Goal: Check status: Check status

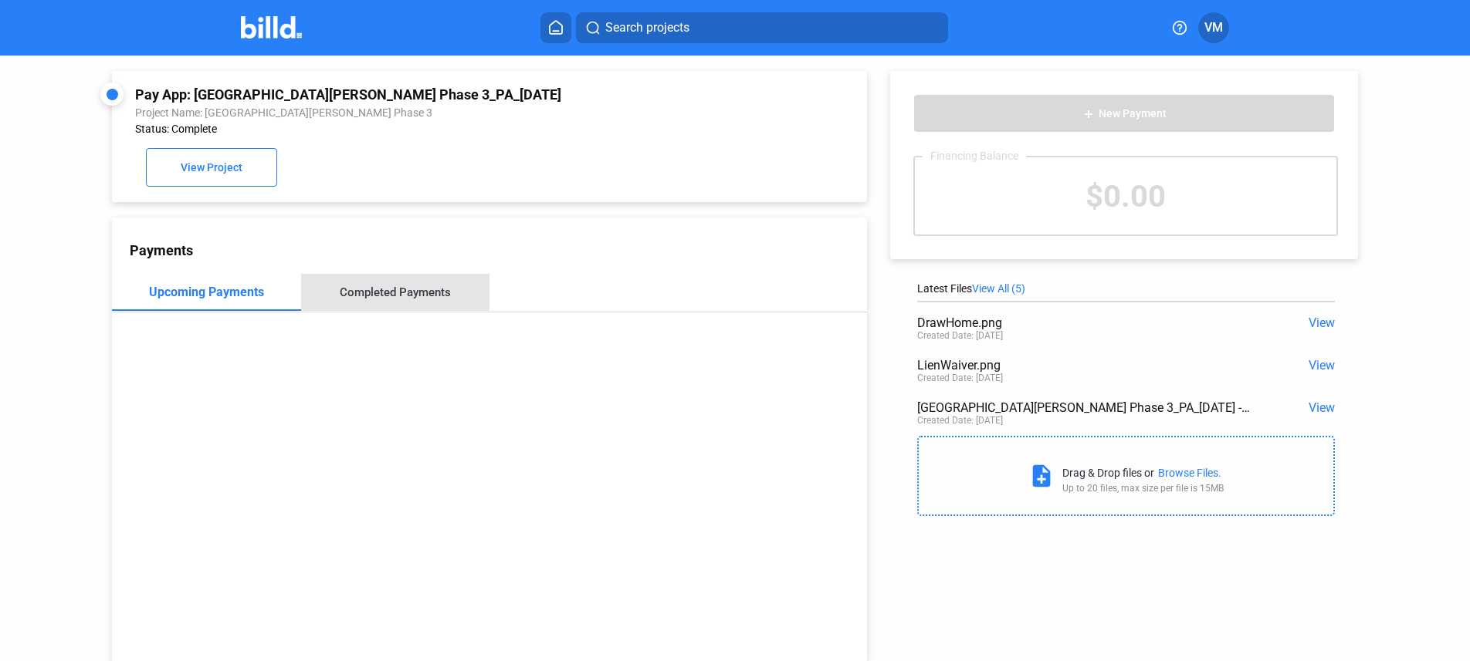
click at [448, 286] on div "Completed Payments" at bounding box center [395, 293] width 111 height 14
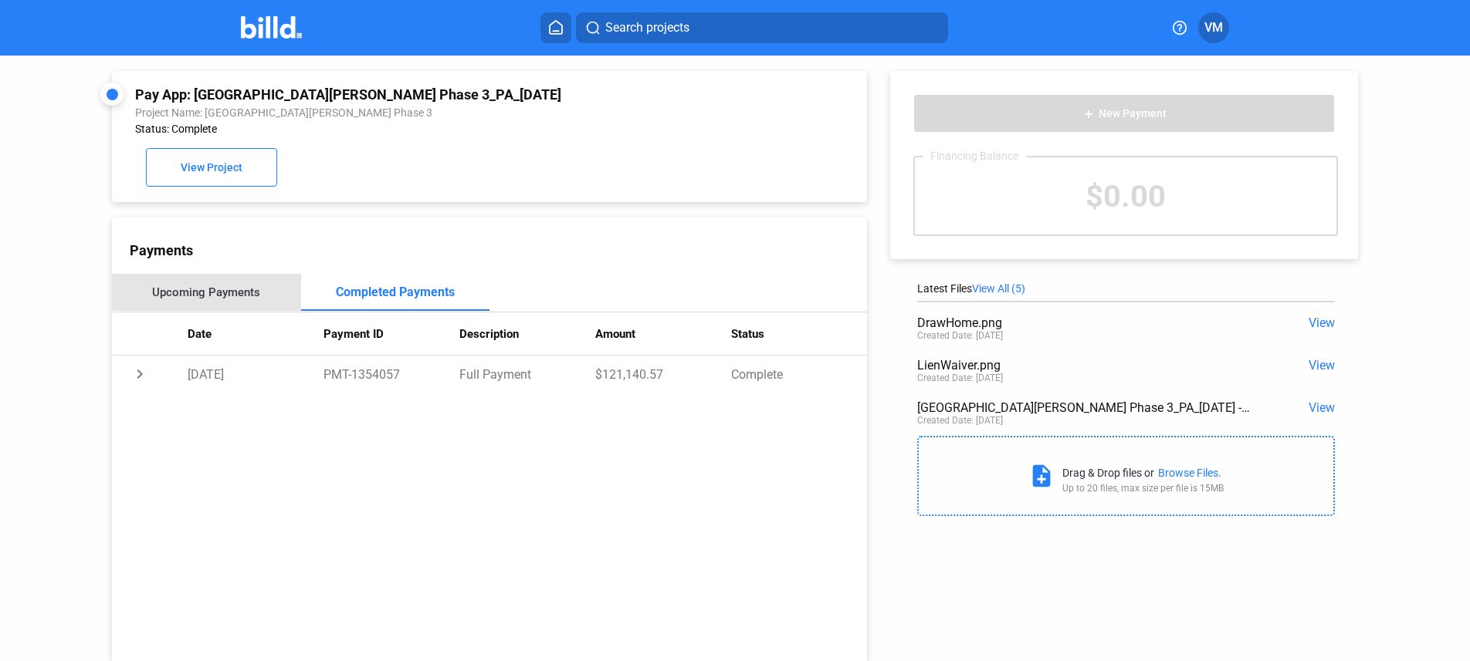
click at [210, 286] on div "Upcoming Payments" at bounding box center [206, 293] width 108 height 14
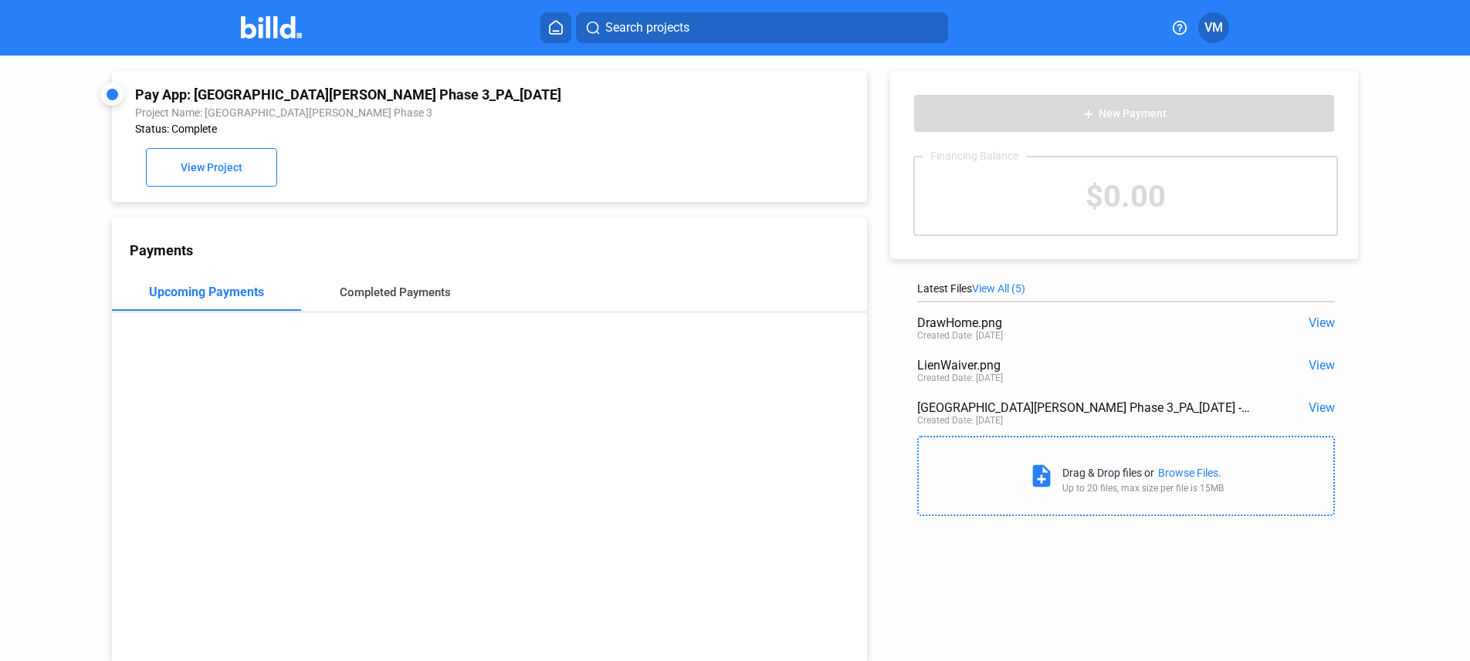
click at [340, 293] on div "Completed Payments" at bounding box center [395, 293] width 111 height 14
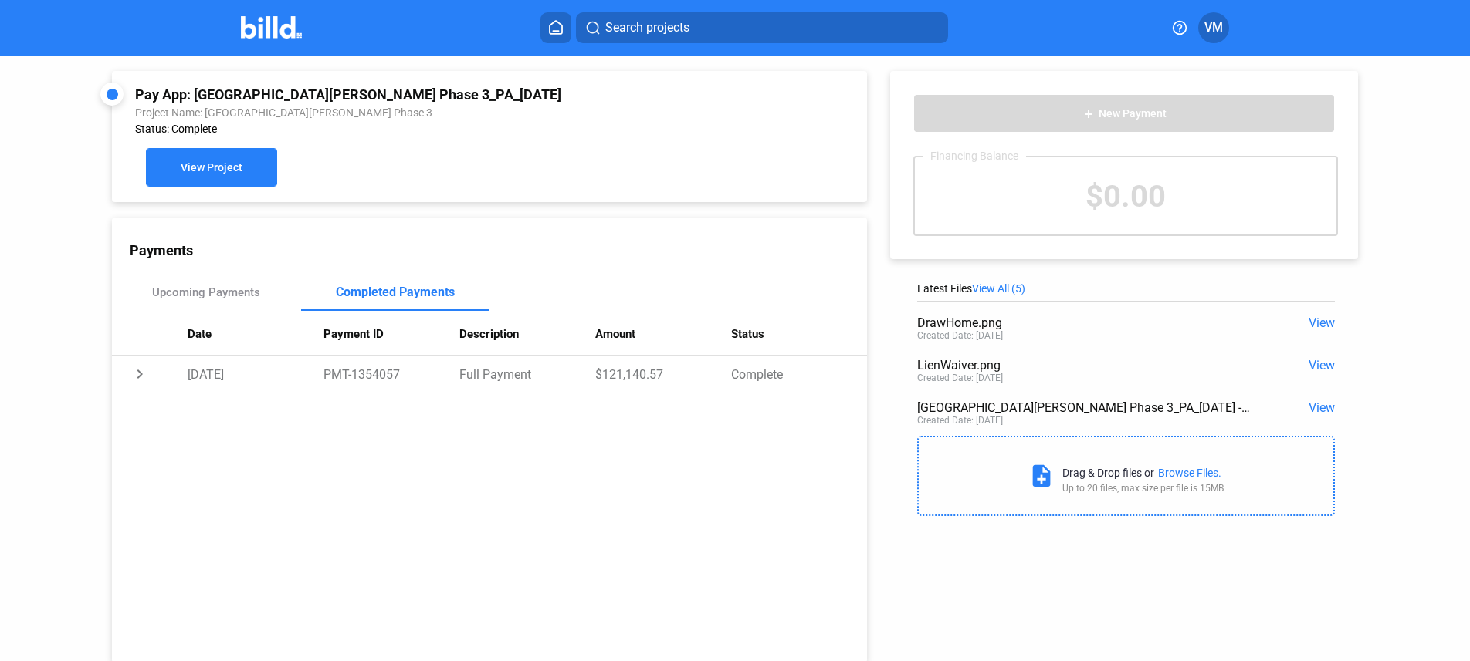
click at [201, 164] on span "View Project" at bounding box center [212, 168] width 62 height 12
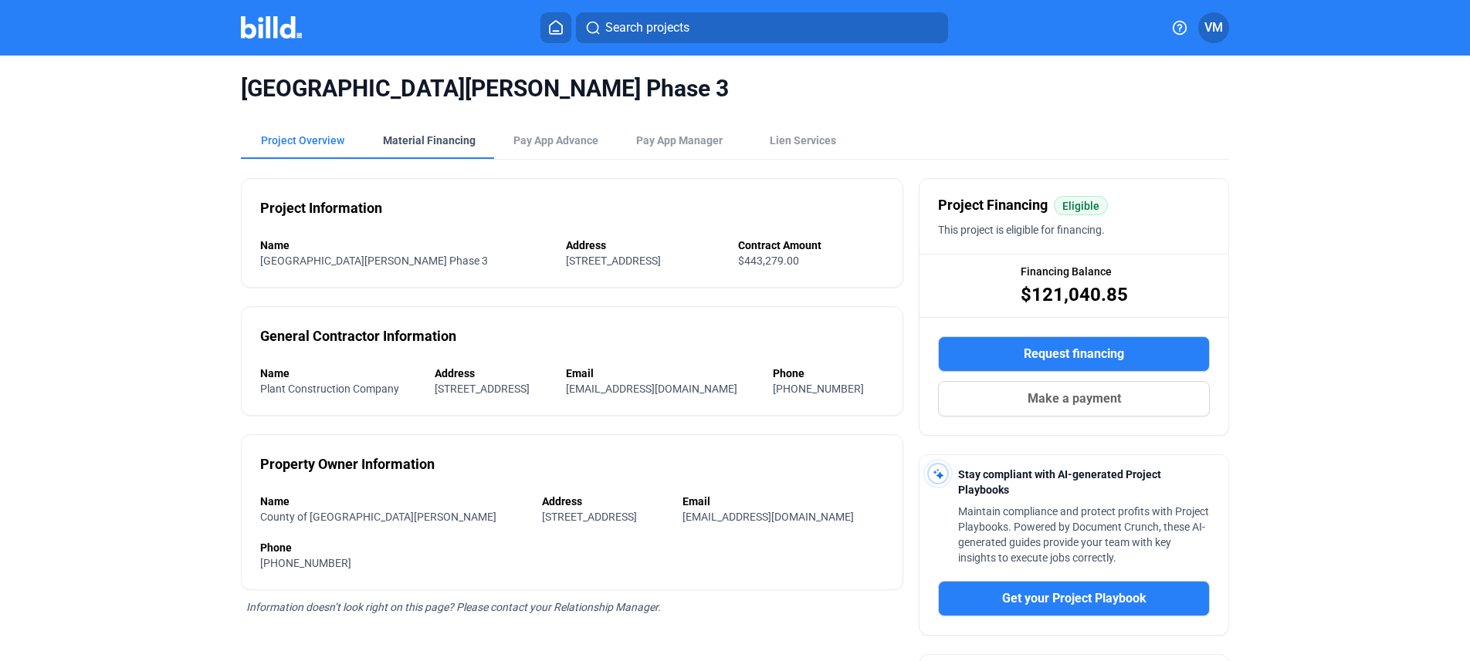
click at [450, 146] on div "Material Financing" at bounding box center [429, 140] width 93 height 15
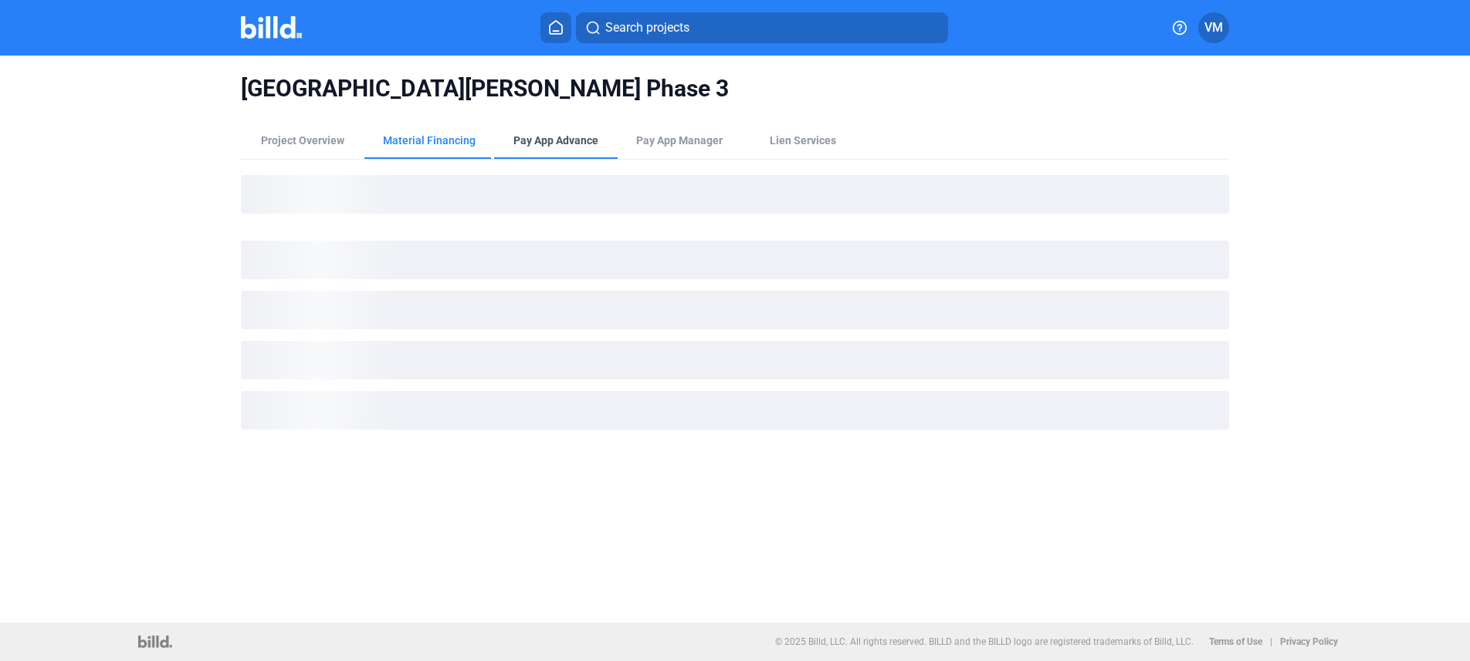
click at [548, 147] on div "Pay App Advance" at bounding box center [555, 140] width 85 height 15
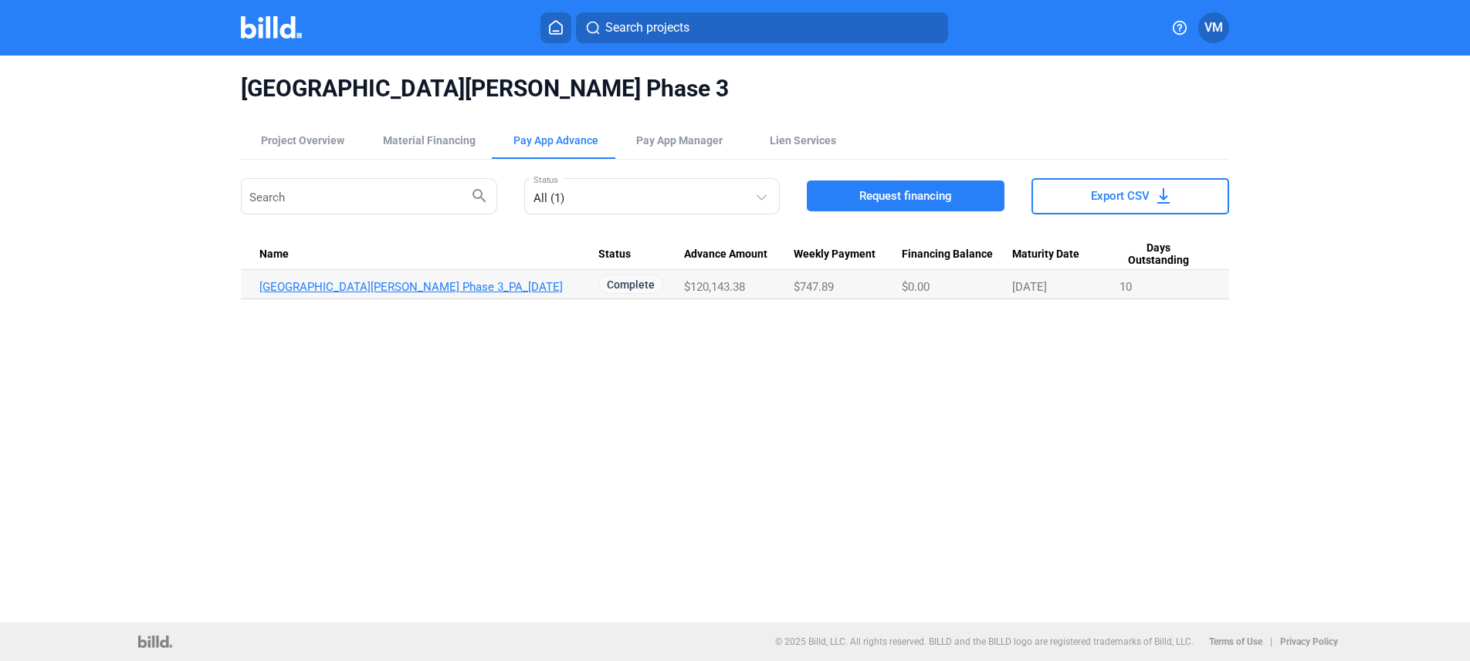
click at [432, 286] on link "[GEOGRAPHIC_DATA][PERSON_NAME] Phase 3_PA_[DATE]" at bounding box center [428, 287] width 339 height 14
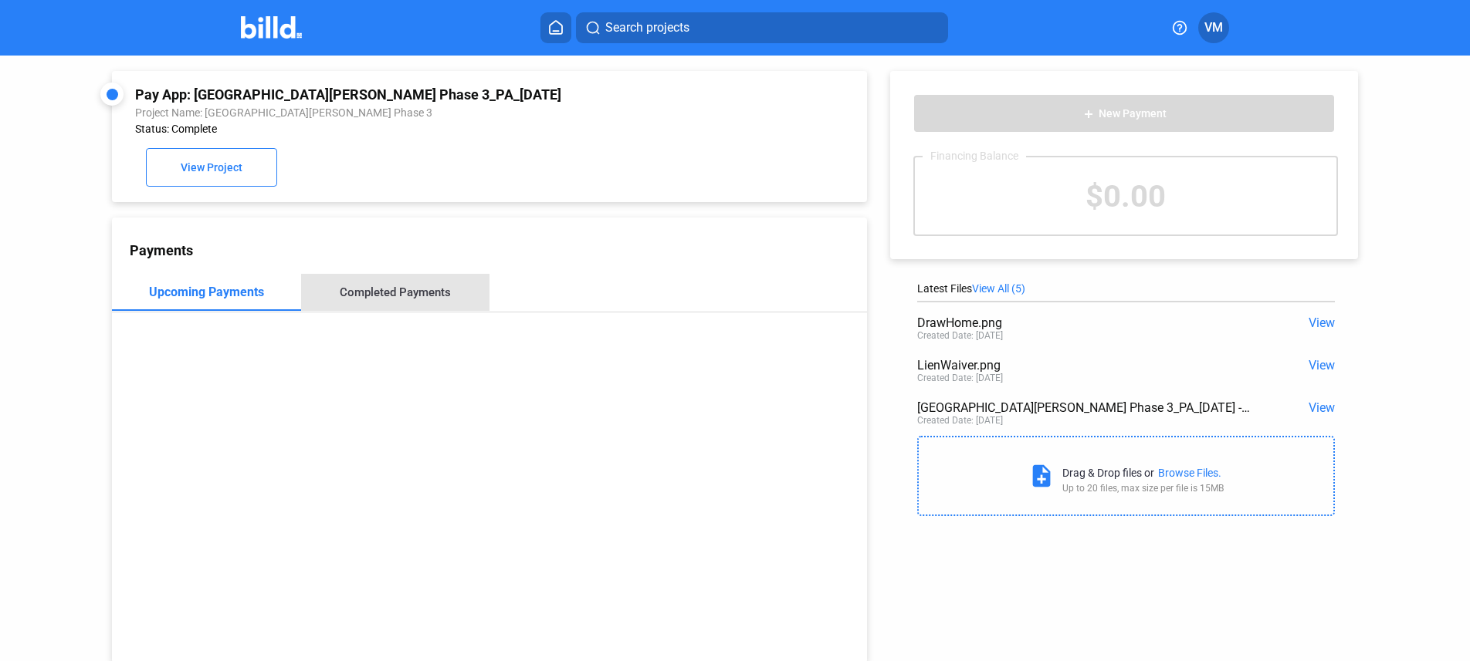
click at [413, 284] on div "Completed Payments" at bounding box center [395, 292] width 189 height 37
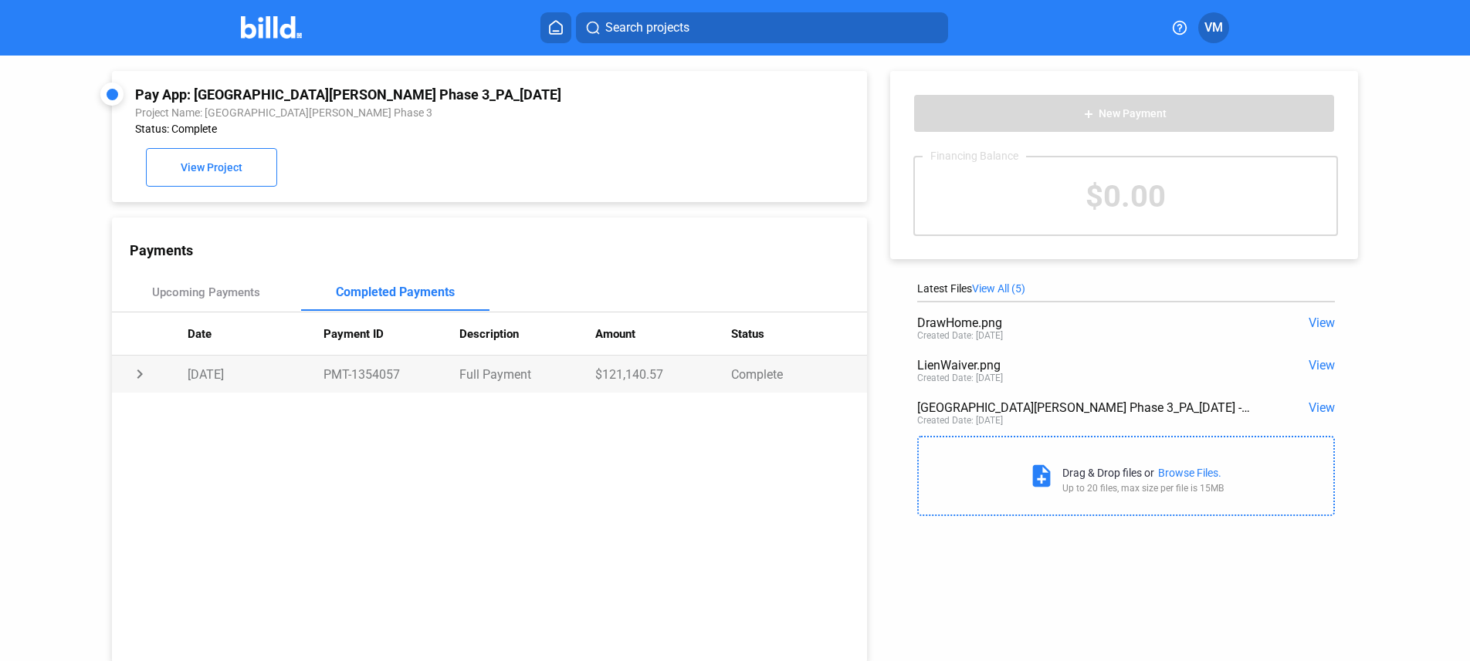
click at [135, 368] on td "chevron_right" at bounding box center [150, 374] width 76 height 37
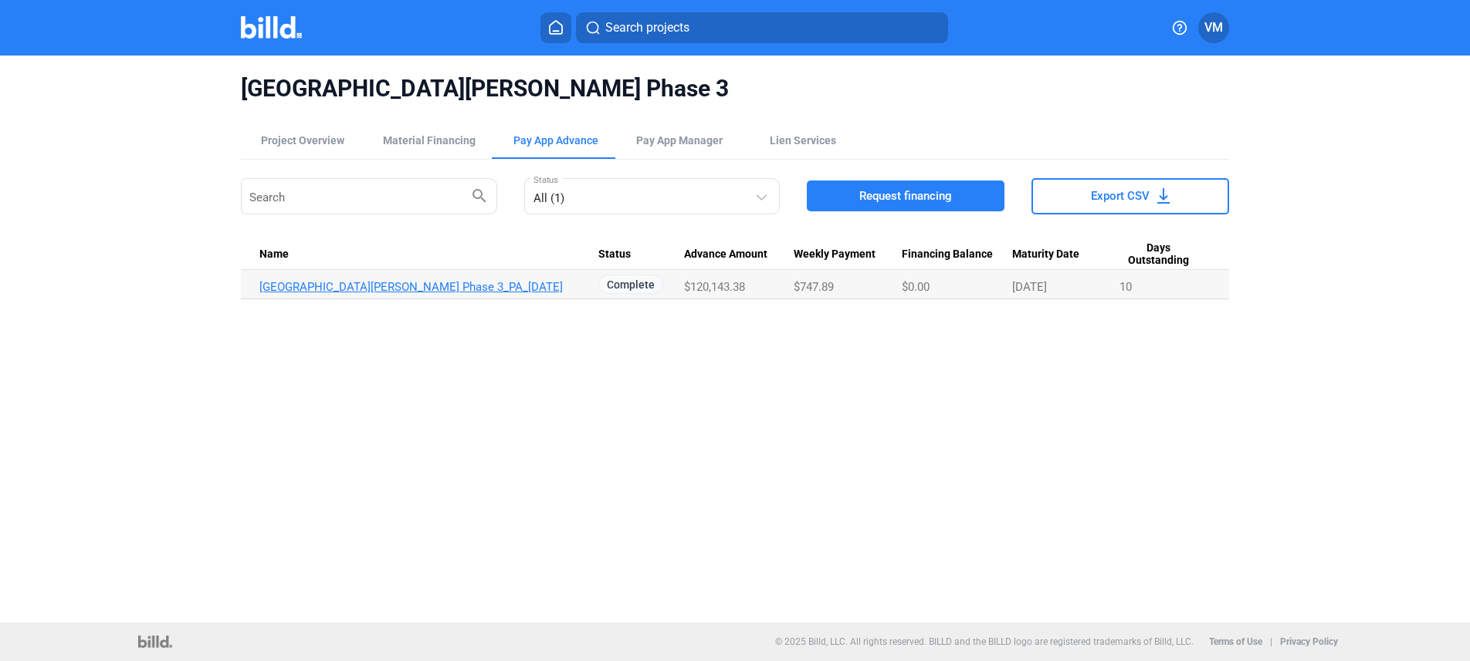
click at [418, 288] on link "[GEOGRAPHIC_DATA][PERSON_NAME] Phase 3_PA_[DATE]" at bounding box center [428, 287] width 339 height 14
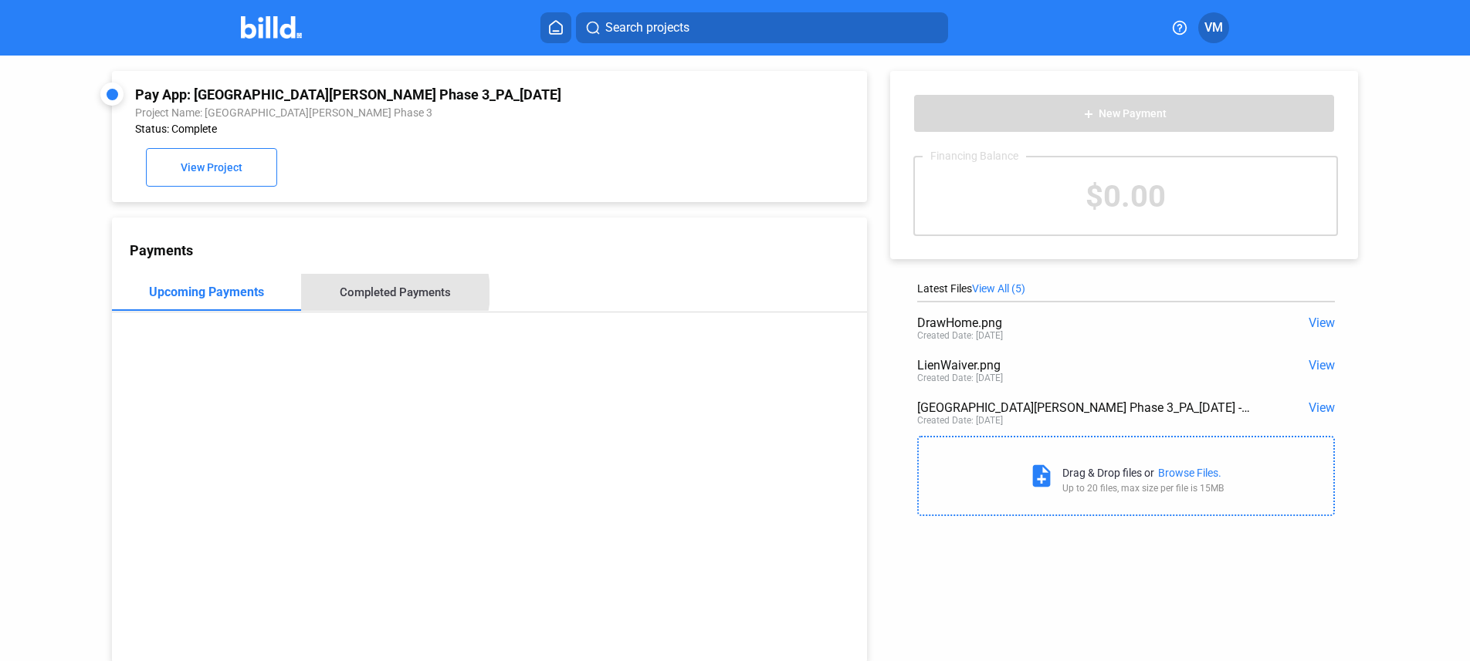
click at [389, 293] on div "Completed Payments" at bounding box center [395, 293] width 111 height 14
